Goal: Transaction & Acquisition: Book appointment/travel/reservation

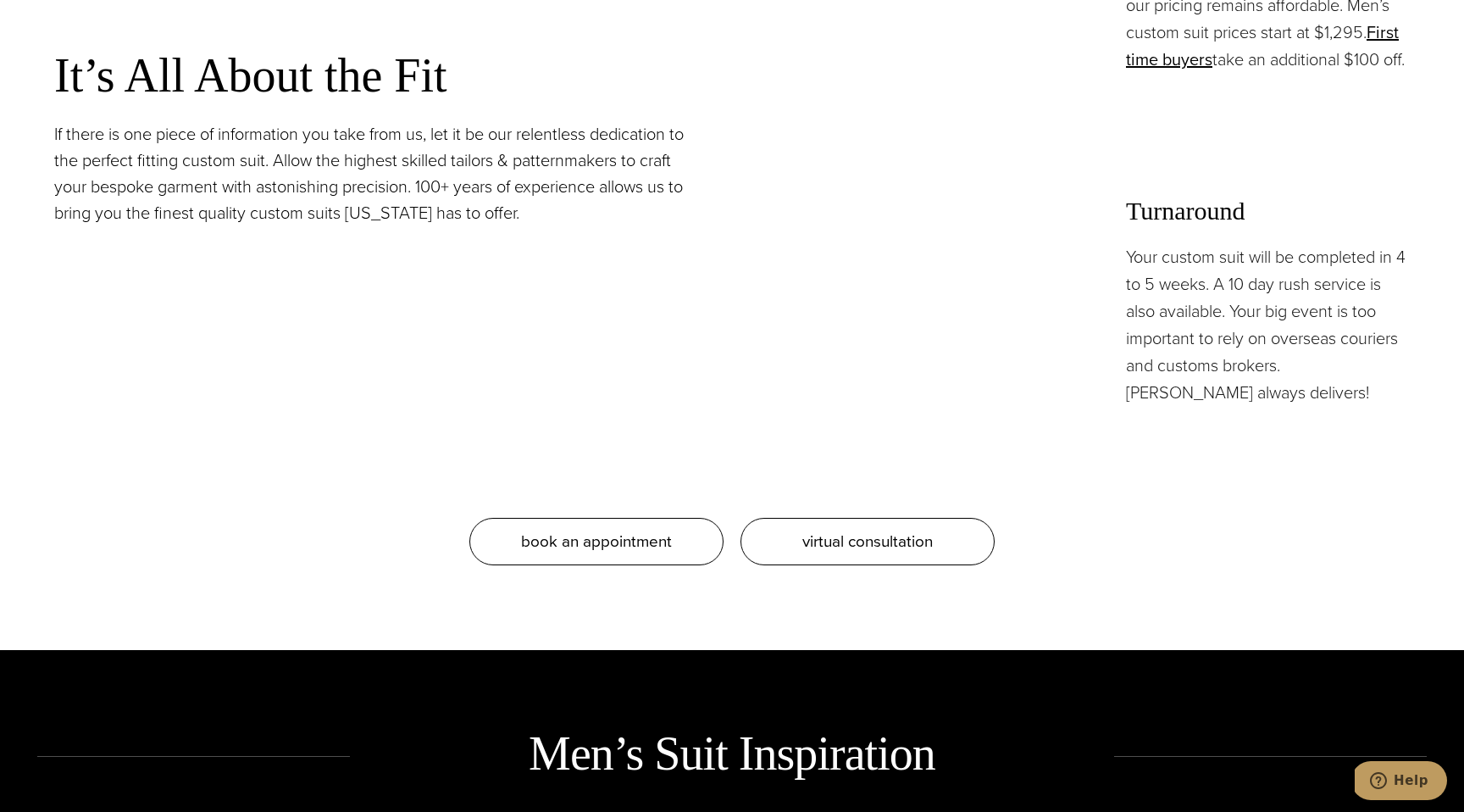
scroll to position [1758, 0]
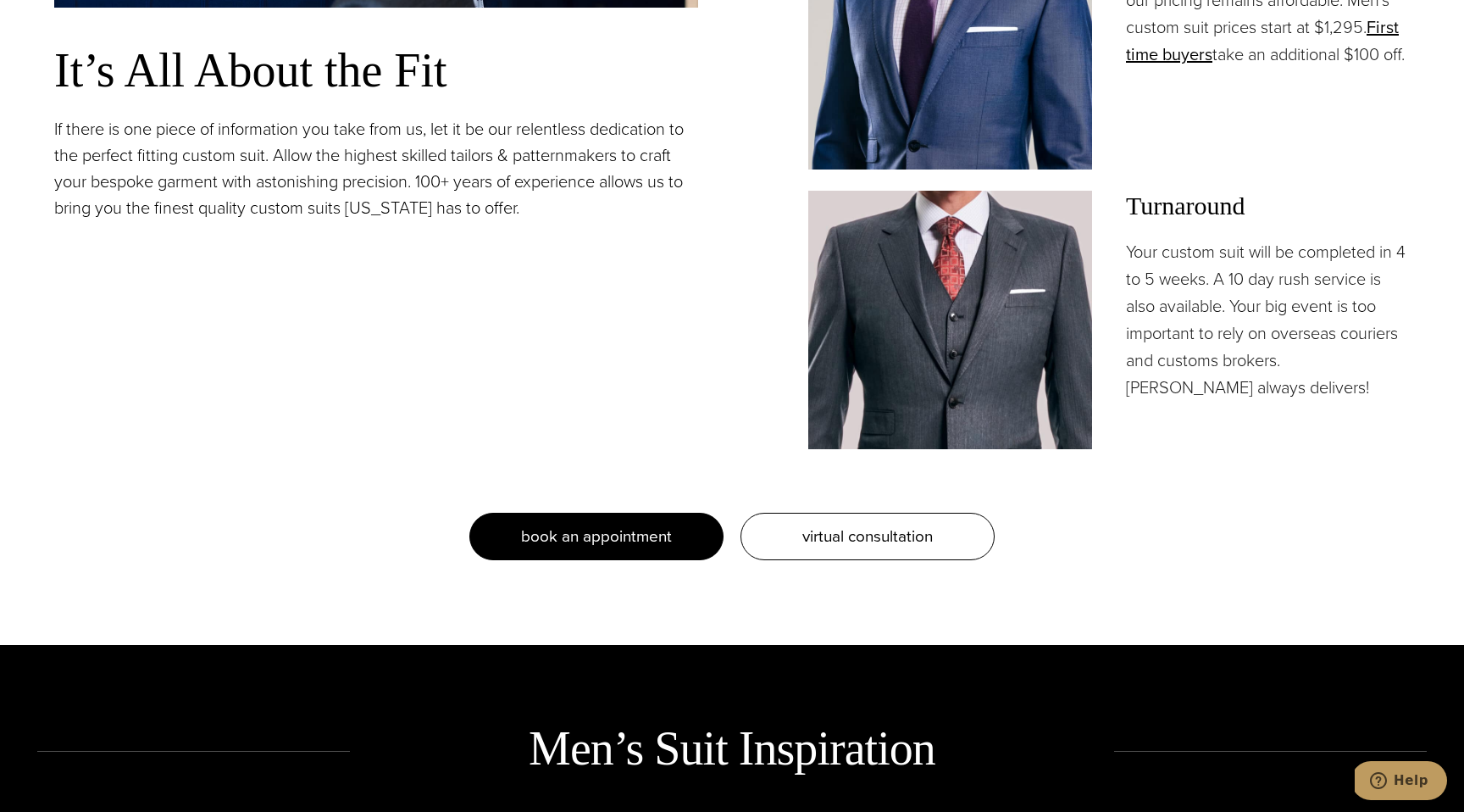
click at [634, 534] on span "book an appointment" at bounding box center [596, 536] width 151 height 25
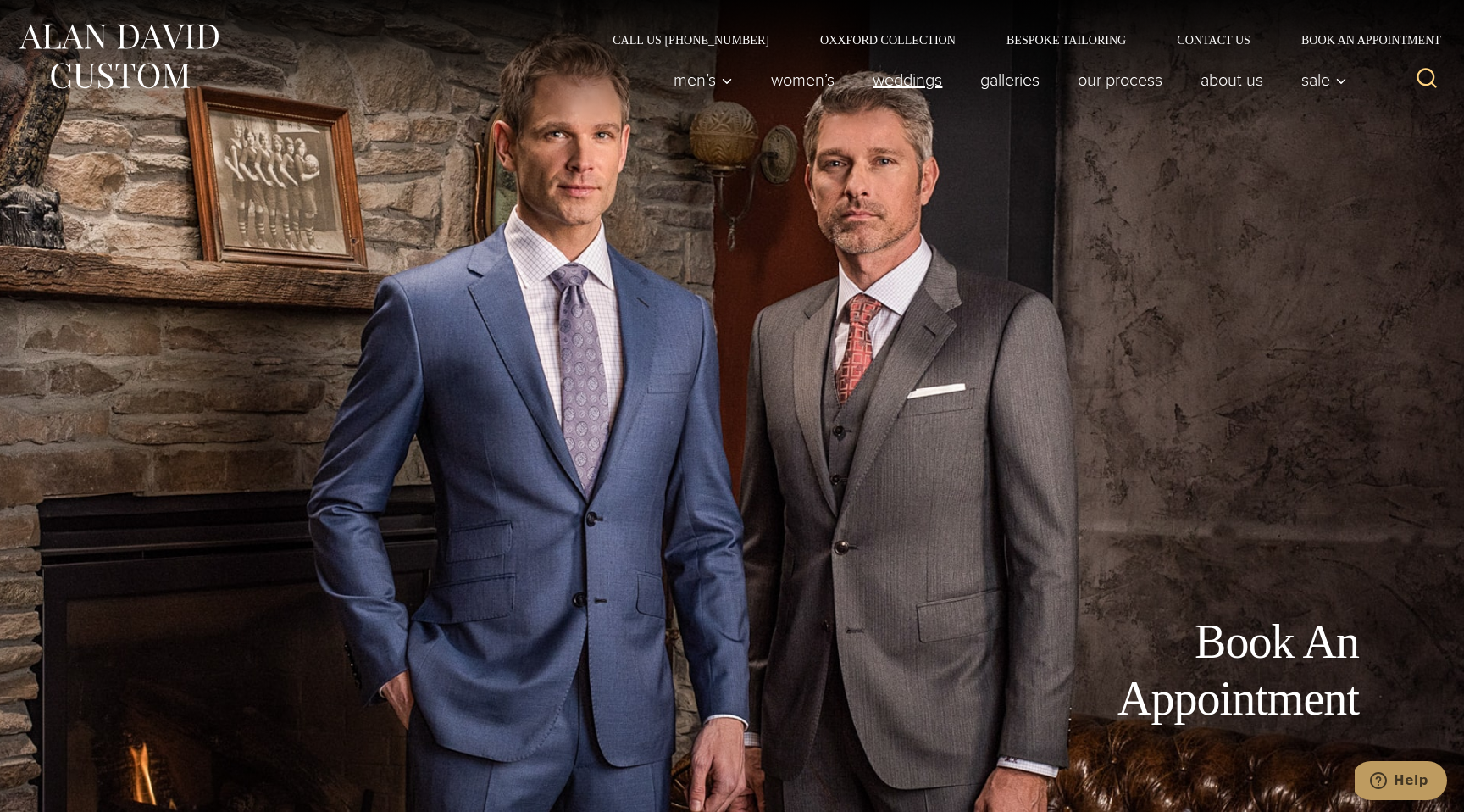
click at [926, 80] on link "weddings" at bounding box center [907, 80] width 107 height 34
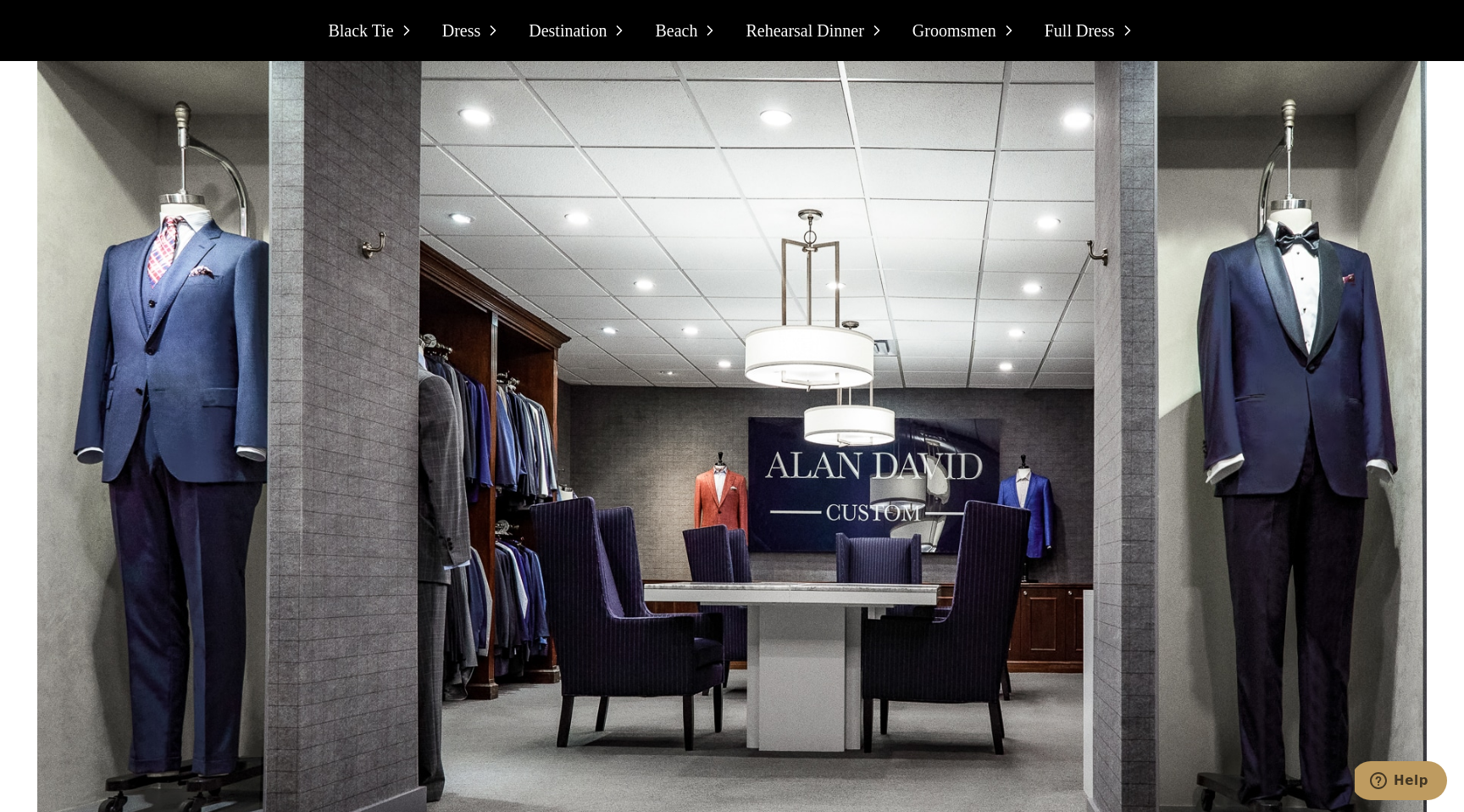
scroll to position [18464, 0]
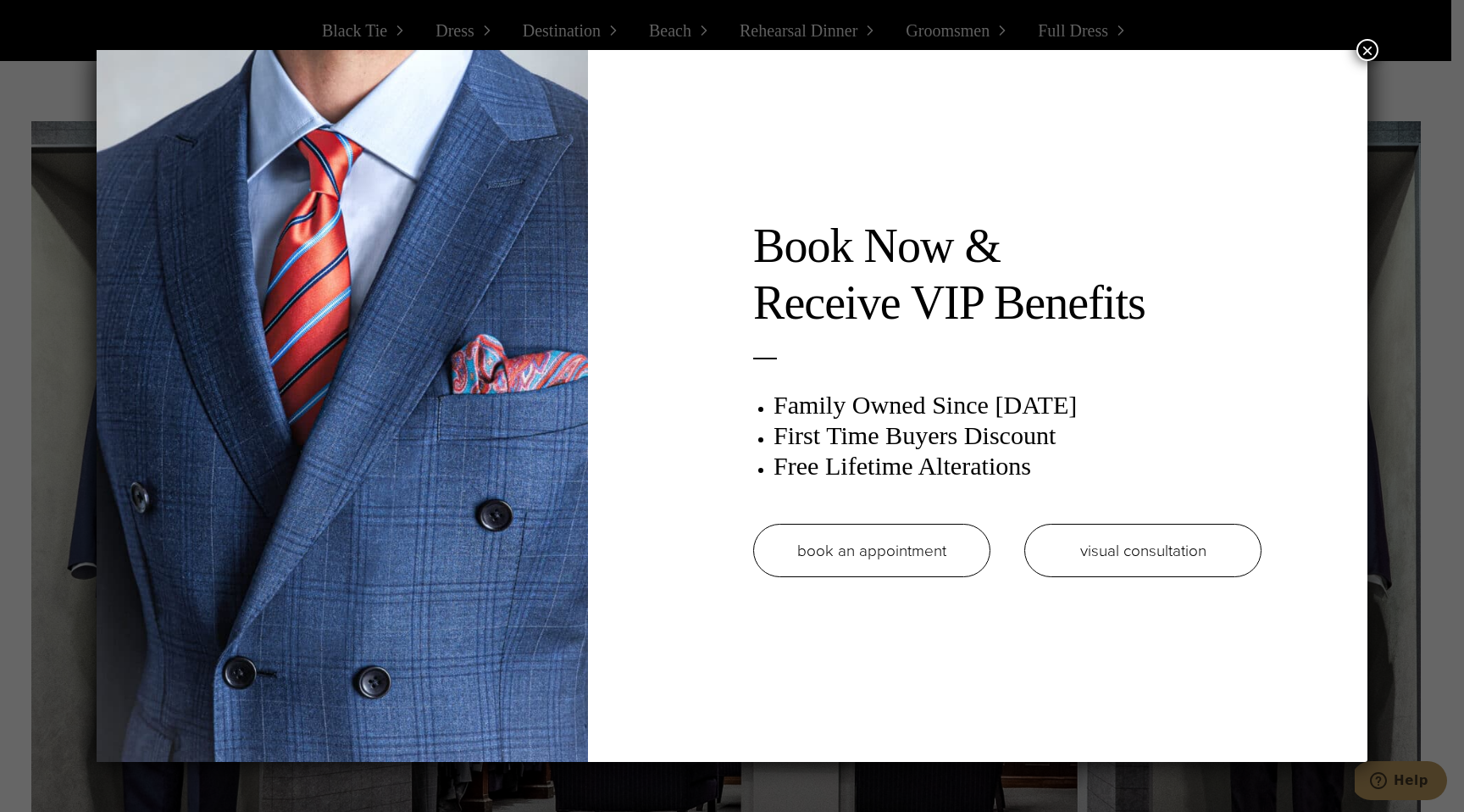
click at [880, 548] on link "book an appointment" at bounding box center [872, 551] width 238 height 54
